Goal: Task Accomplishment & Management: Use online tool/utility

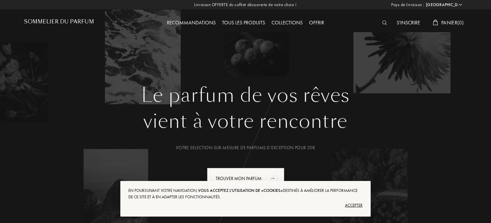
select select "FR"
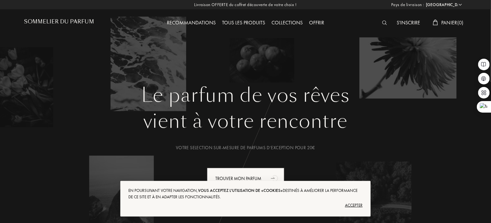
click at [353, 206] on div "Accepter" at bounding box center [245, 205] width 234 height 10
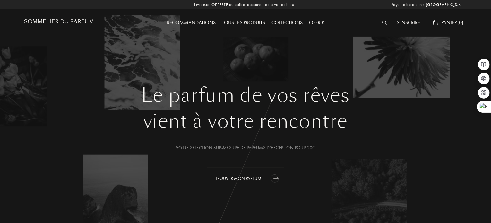
click at [239, 177] on div "Trouver mon parfum" at bounding box center [245, 179] width 77 height 22
click at [237, 185] on div "Trouver mon parfum" at bounding box center [245, 179] width 77 height 22
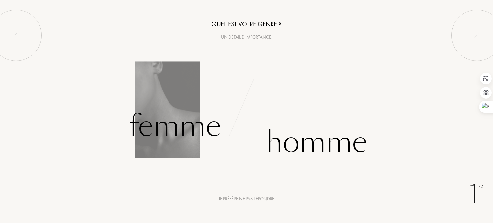
click at [188, 126] on div "Femme" at bounding box center [175, 126] width 92 height 43
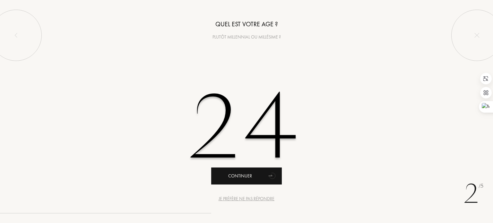
type input "24"
click at [245, 169] on div "Continuer" at bounding box center [246, 176] width 71 height 17
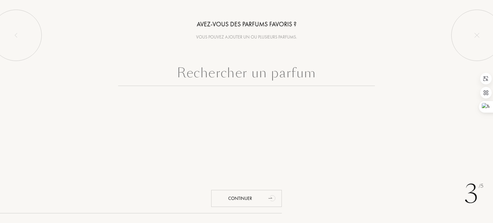
click at [235, 76] on input "text" at bounding box center [246, 74] width 257 height 23
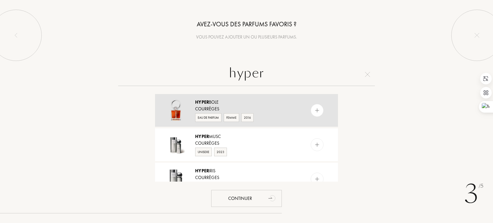
type input "hyper"
click at [318, 109] on img at bounding box center [317, 111] width 6 height 6
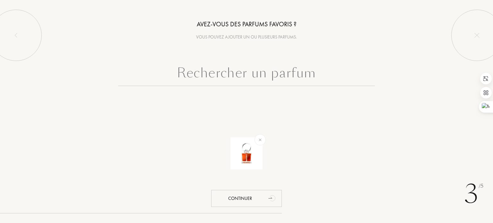
click at [249, 70] on input "text" at bounding box center [246, 74] width 257 height 23
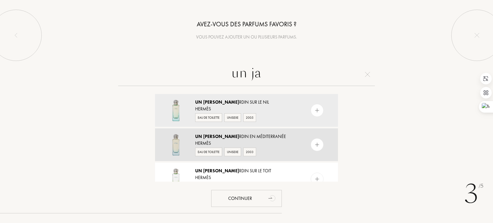
type input "un ja"
click at [317, 149] on div at bounding box center [317, 144] width 13 height 13
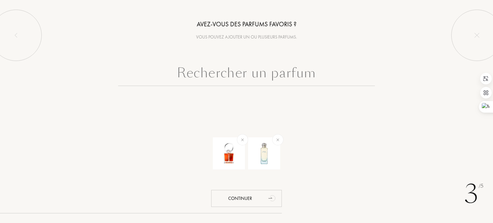
click at [280, 74] on input "text" at bounding box center [246, 74] width 257 height 23
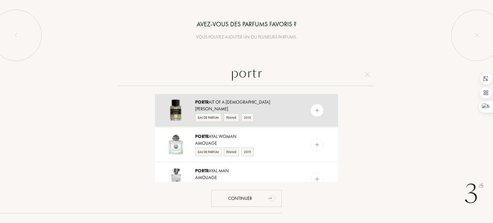
type input "portr"
click at [320, 110] on div at bounding box center [317, 110] width 13 height 13
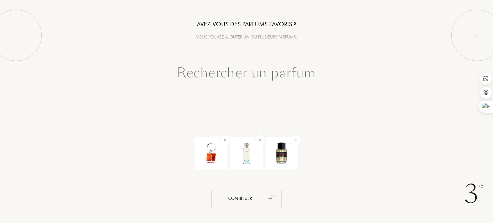
click at [252, 72] on input "text" at bounding box center [246, 74] width 257 height 23
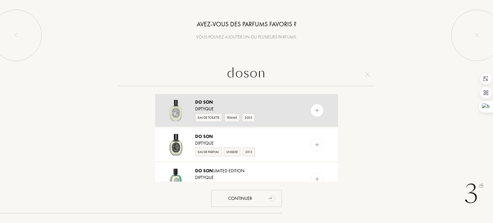
type input "doson"
click at [317, 106] on div at bounding box center [317, 110] width 13 height 13
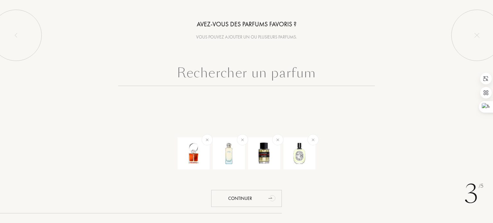
click at [268, 68] on input "text" at bounding box center [246, 74] width 257 height 23
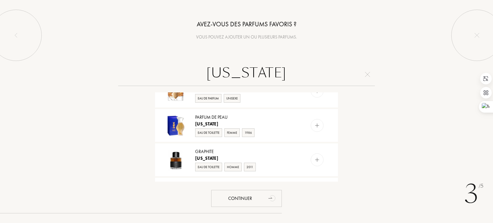
scroll to position [575, 0]
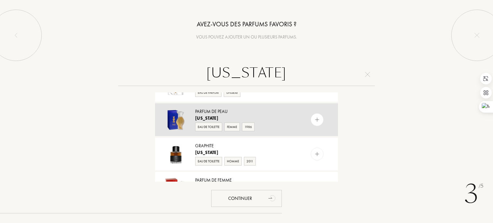
type input "[US_STATE]"
click at [314, 119] on img at bounding box center [317, 120] width 6 height 6
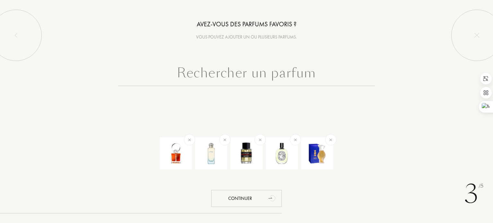
click at [247, 84] on input "text" at bounding box center [246, 74] width 257 height 23
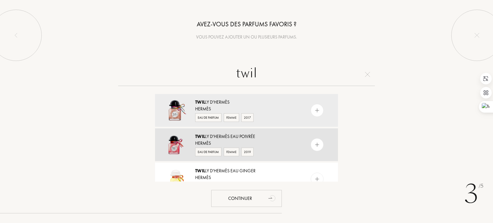
type input "twil"
click at [320, 146] on div at bounding box center [317, 144] width 13 height 13
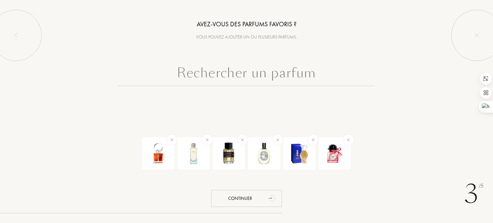
click at [284, 79] on input "text" at bounding box center [246, 74] width 257 height 23
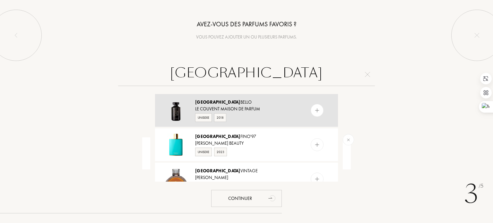
type input "[GEOGRAPHIC_DATA]"
click at [323, 113] on div at bounding box center [330, 110] width 16 height 33
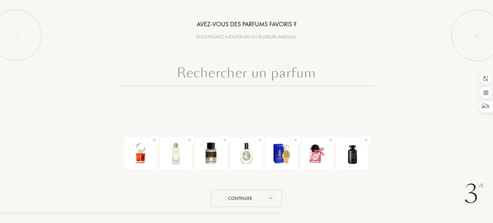
click at [268, 66] on input "text" at bounding box center [246, 74] width 257 height 23
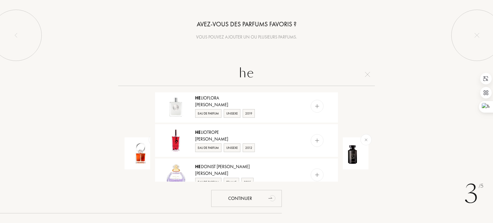
scroll to position [588, 0]
type input "h"
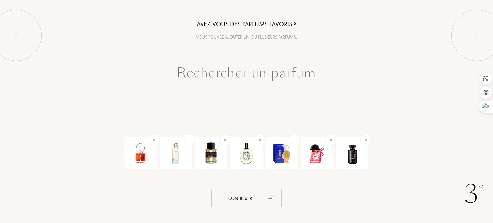
scroll to position [0, 0]
type input "k"
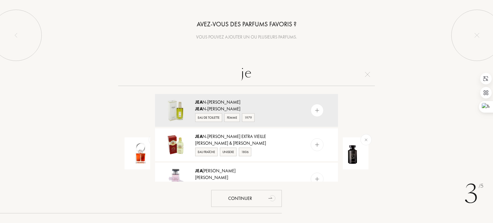
type input "j"
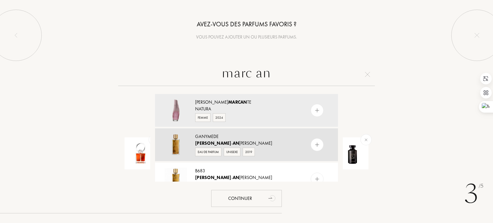
type input "marc an"
click at [319, 144] on img at bounding box center [317, 145] width 6 height 6
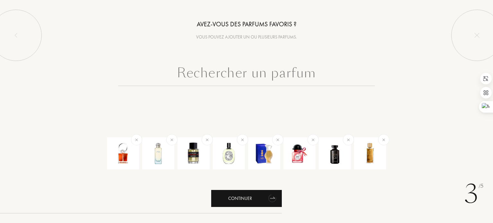
click at [251, 201] on div "Continuer" at bounding box center [246, 198] width 71 height 17
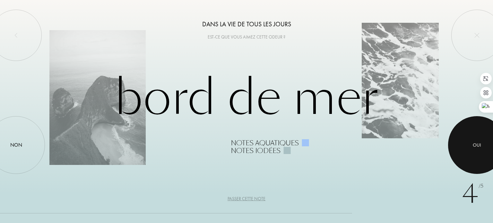
click at [468, 129] on div at bounding box center [477, 145] width 58 height 58
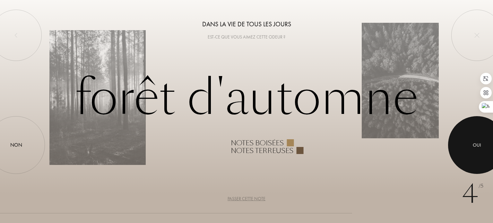
click at [471, 145] on div at bounding box center [477, 145] width 58 height 58
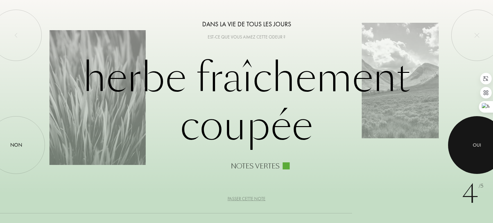
click at [471, 145] on div at bounding box center [477, 145] width 58 height 58
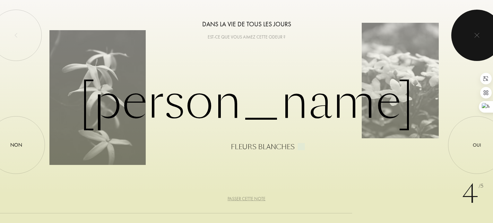
click at [470, 36] on div at bounding box center [476, 35] width 51 height 51
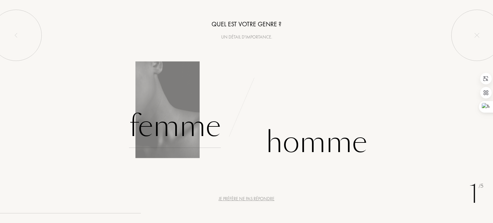
click at [196, 133] on div "Femme" at bounding box center [175, 126] width 92 height 43
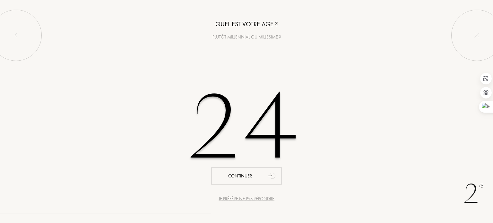
type input "24"
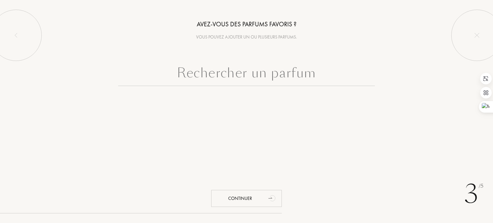
click at [227, 78] on input "text" at bounding box center [246, 74] width 257 height 23
type input "z"
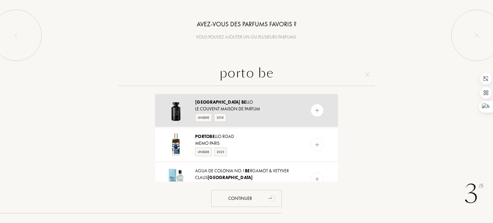
type input "porto be"
click at [322, 105] on div at bounding box center [330, 110] width 16 height 33
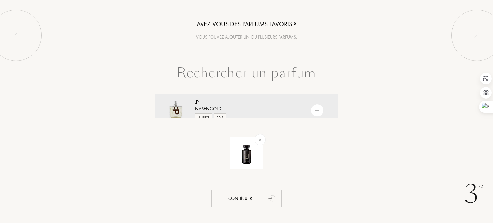
click at [273, 70] on input "text" at bounding box center [246, 74] width 257 height 23
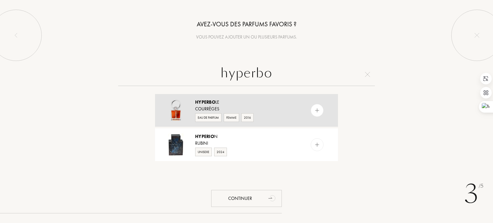
type input "hyperbo"
click at [314, 112] on img at bounding box center [317, 111] width 6 height 6
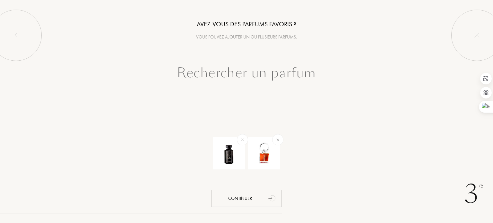
click at [248, 72] on input "text" at bounding box center [246, 74] width 257 height 23
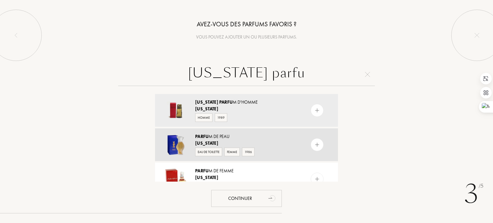
type input "montana parfu"
click at [319, 141] on div at bounding box center [317, 144] width 13 height 13
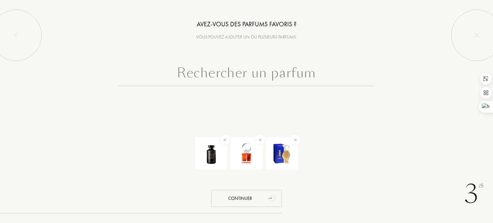
click at [303, 67] on input "text" at bounding box center [246, 74] width 257 height 23
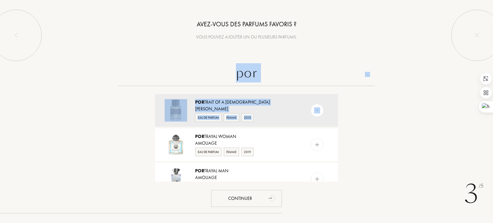
drag, startPoint x: 320, startPoint y: 110, endPoint x: 267, endPoint y: 60, distance: 72.5
click at [267, 60] on div "Avez-vous des parfums favoris ? Vous pouvez ajouter un ou plusieurs parfums. po…" at bounding box center [246, 91] width 493 height 182
click at [267, 67] on input "por" at bounding box center [246, 74] width 257 height 23
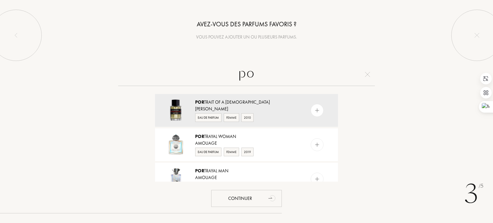
type input "p"
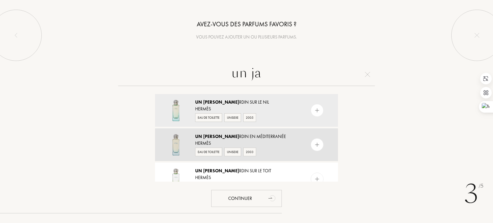
type input "un ja"
click at [322, 147] on div at bounding box center [317, 144] width 13 height 13
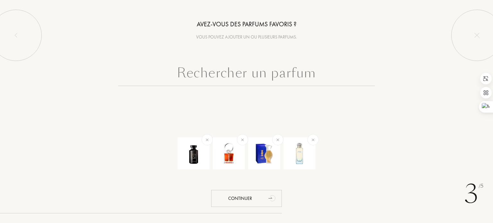
click at [270, 77] on input "text" at bounding box center [246, 74] width 257 height 23
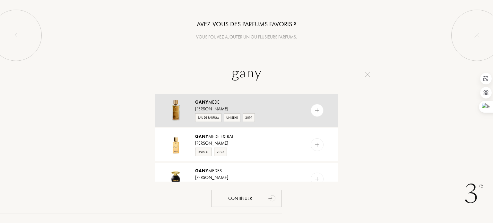
type input "gany"
click at [317, 109] on img at bounding box center [317, 111] width 6 height 6
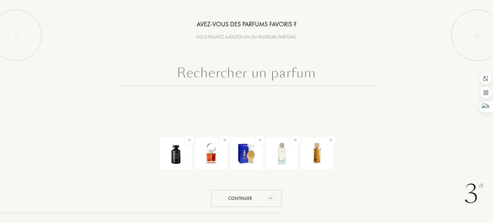
click at [286, 83] on input "text" at bounding box center [246, 74] width 257 height 23
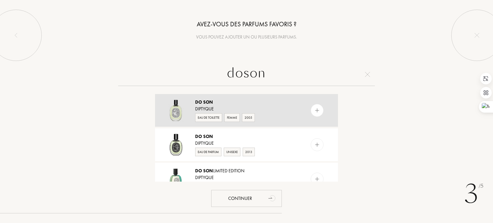
type input "doson"
click at [312, 109] on div at bounding box center [317, 110] width 13 height 13
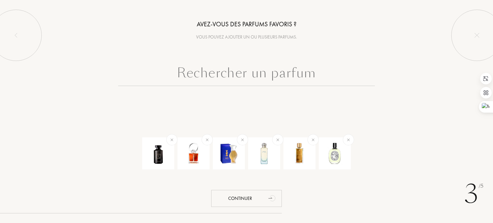
click at [282, 82] on input "text" at bounding box center [246, 74] width 257 height 23
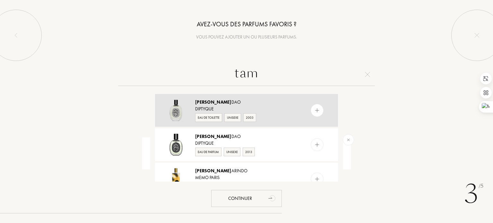
type input "tam"
click at [319, 114] on div at bounding box center [317, 110] width 13 height 13
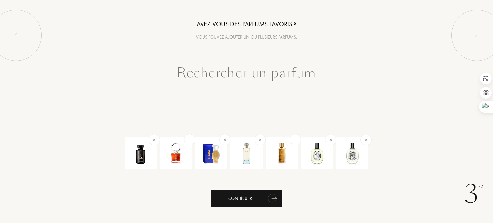
click at [227, 194] on div "Continuer" at bounding box center [246, 198] width 71 height 17
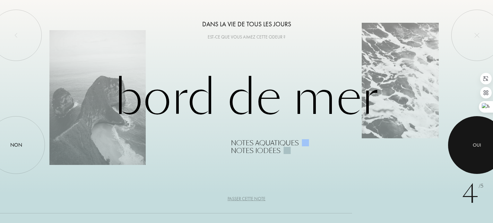
click at [459, 141] on div at bounding box center [477, 145] width 58 height 58
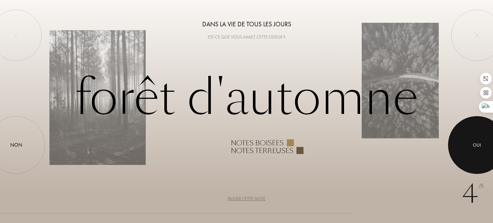
click at [459, 141] on div at bounding box center [477, 145] width 58 height 58
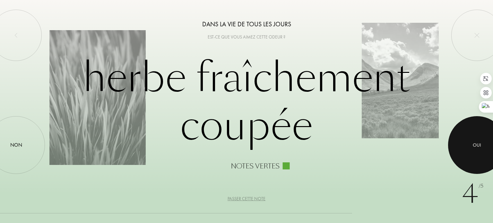
click at [459, 141] on div at bounding box center [477, 145] width 58 height 58
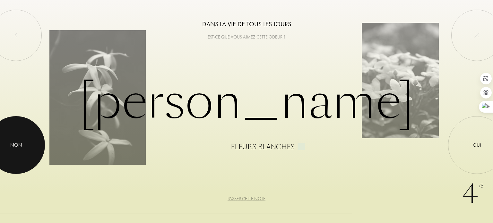
click at [13, 139] on div at bounding box center [16, 145] width 58 height 58
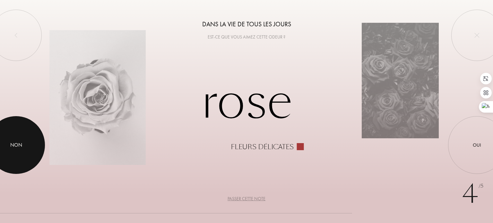
click at [29, 129] on div at bounding box center [16, 145] width 58 height 58
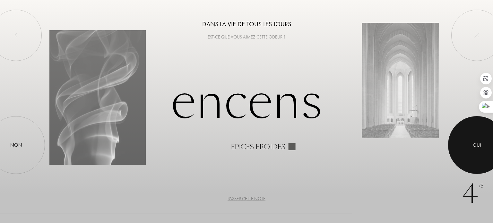
click at [483, 143] on div at bounding box center [477, 145] width 58 height 58
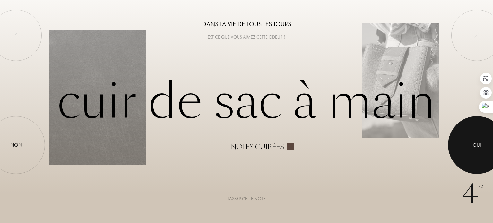
click at [483, 143] on div at bounding box center [477, 145] width 58 height 58
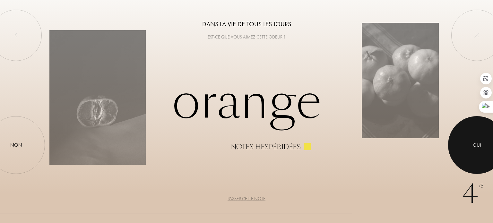
click at [483, 143] on div at bounding box center [477, 145] width 58 height 58
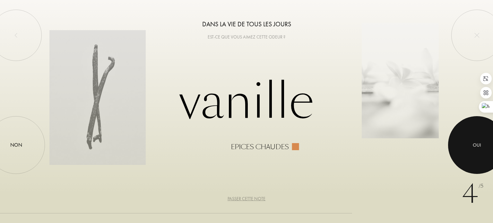
click at [483, 143] on div at bounding box center [477, 145] width 58 height 58
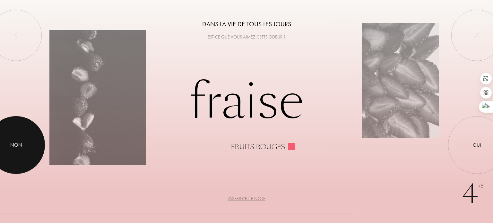
click at [0, 146] on div at bounding box center [16, 145] width 58 height 58
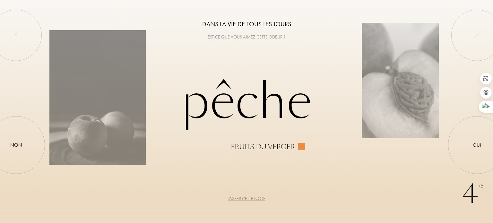
click at [244, 196] on div "Passer cette note" at bounding box center [247, 199] width 38 height 7
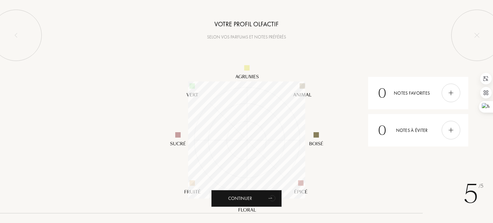
scroll to position [117, 117]
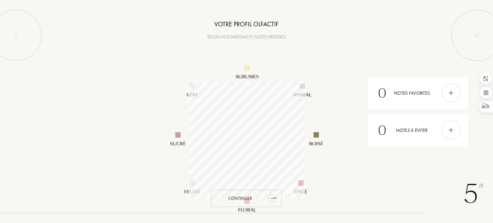
click at [249, 201] on div "Continuer" at bounding box center [246, 198] width 71 height 17
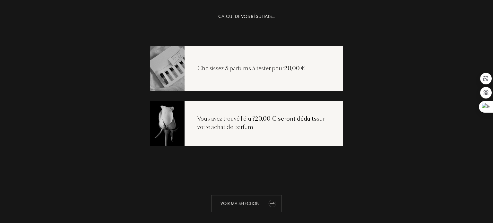
click at [252, 200] on div "Voir ma sélection" at bounding box center [246, 203] width 71 height 17
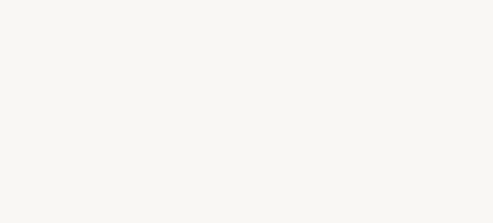
select select "FR"
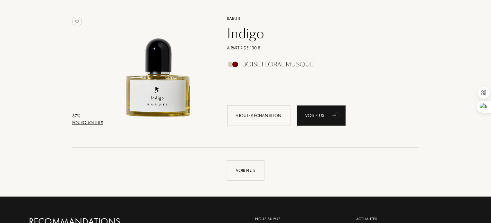
scroll to position [1488, 0]
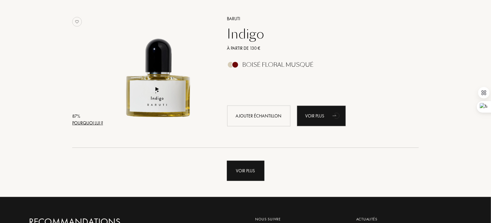
click at [239, 178] on div "Voir plus" at bounding box center [246, 171] width 38 height 20
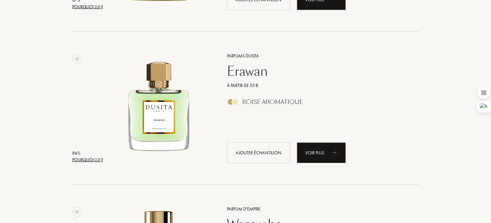
scroll to position [1598, 0]
